Goal: Task Accomplishment & Management: Use online tool/utility

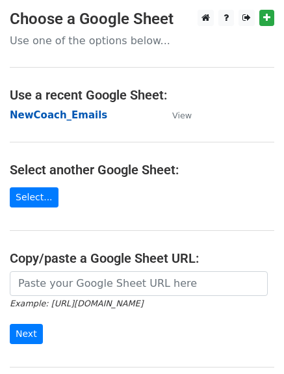
click at [62, 114] on strong "NewCoach_Emails" at bounding box center [59, 115] width 98 height 12
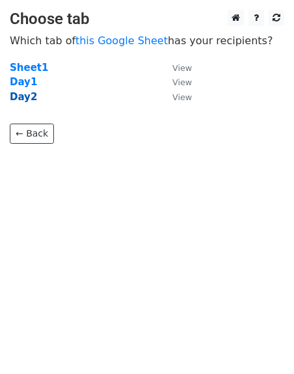
click at [16, 98] on strong "Day2" at bounding box center [23, 97] width 27 height 12
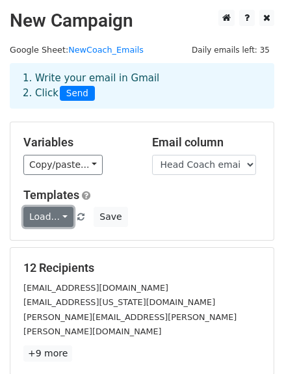
click at [61, 213] on link "Load..." at bounding box center [48, 217] width 50 height 20
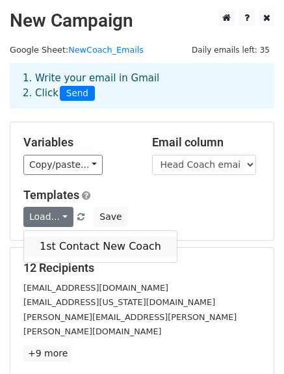
click at [70, 245] on link "1st Contact New Coach" at bounding box center [100, 246] width 153 height 21
